Goal: Navigation & Orientation: Find specific page/section

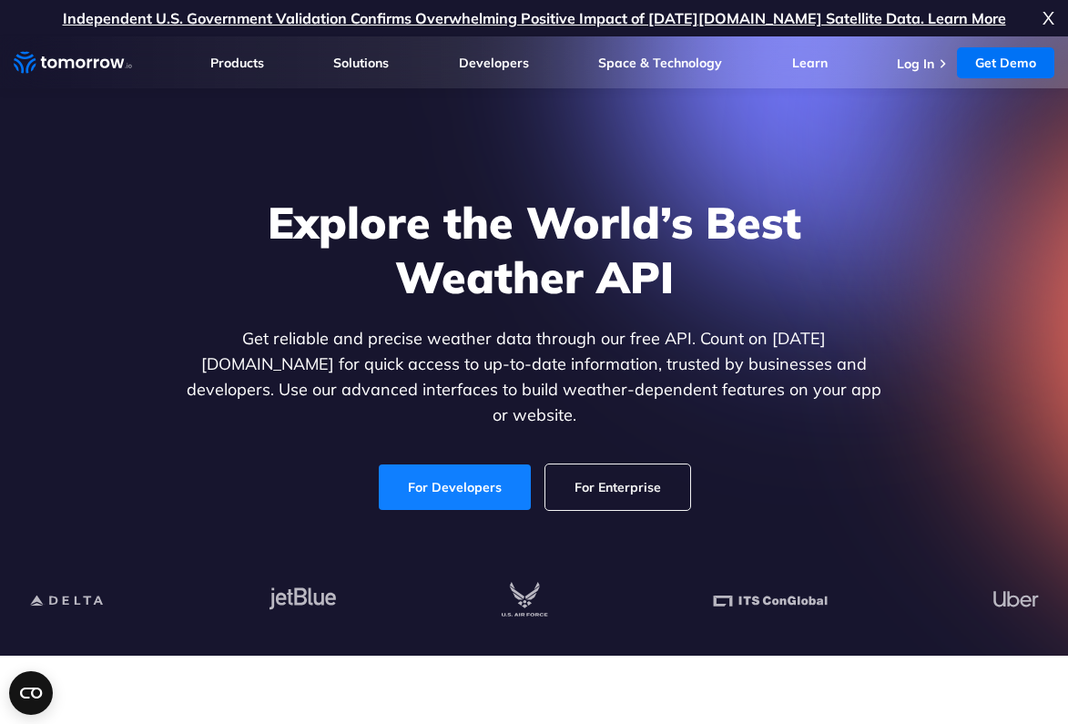
click at [483, 471] on link "For Developers" at bounding box center [455, 487] width 152 height 46
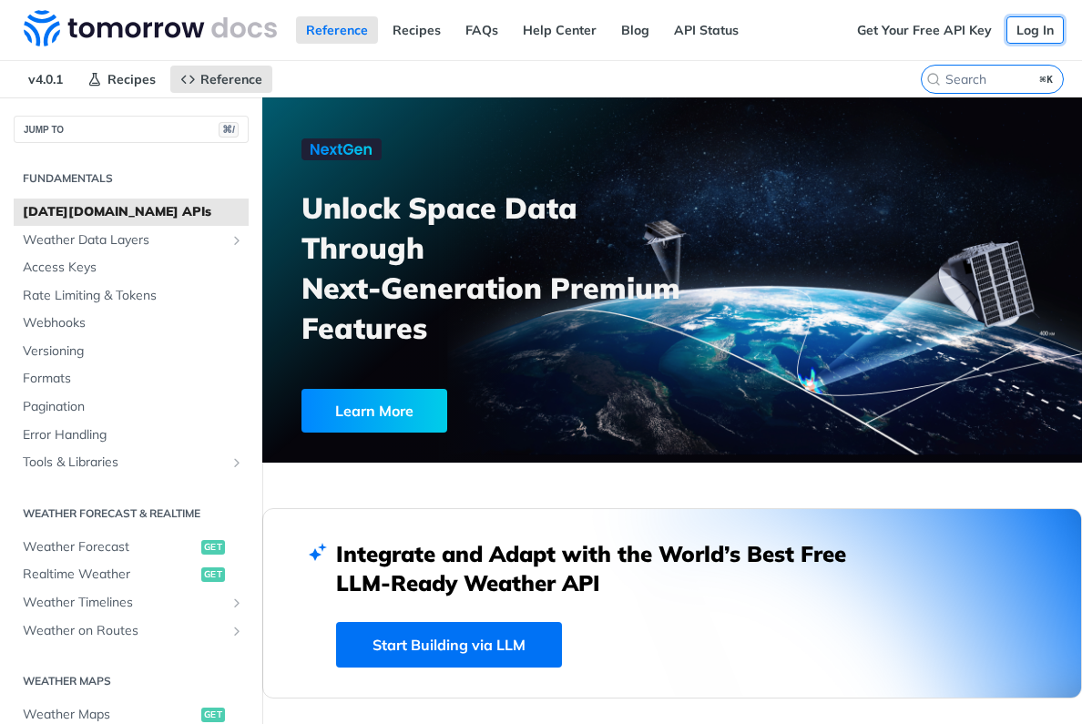
click at [1027, 34] on link "Log In" at bounding box center [1034, 29] width 57 height 27
